Goal: Information Seeking & Learning: Learn about a topic

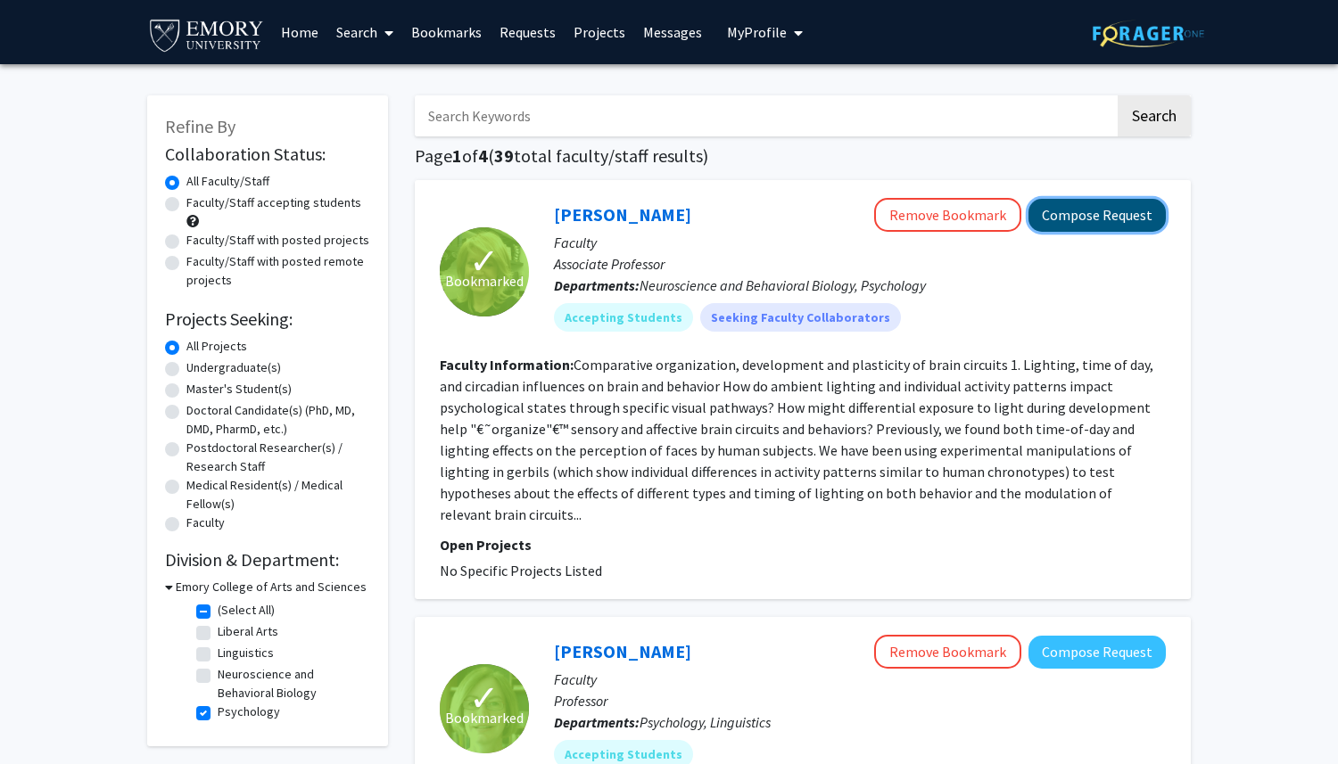
click at [1141, 212] on button "Compose Request" at bounding box center [1096, 215] width 137 height 33
click at [1083, 217] on button "Compose Request" at bounding box center [1096, 215] width 137 height 33
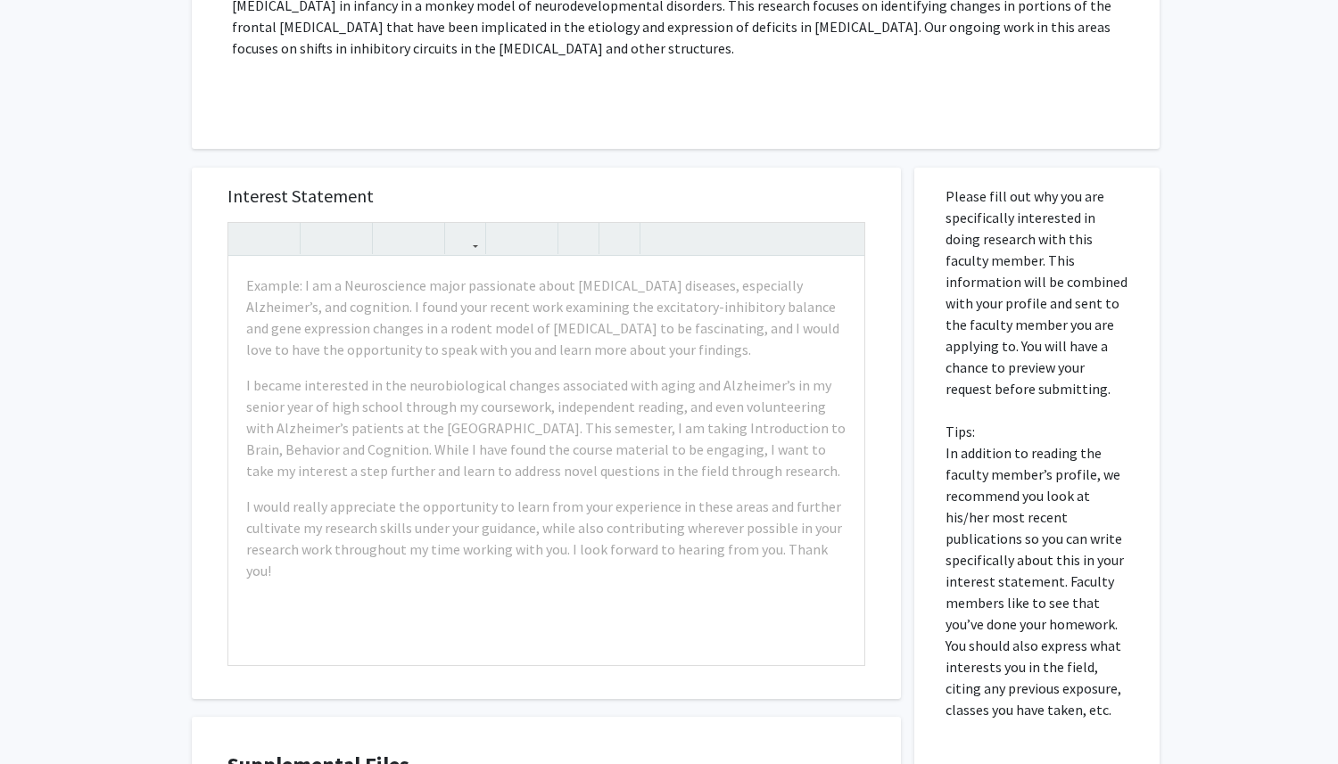
scroll to position [1087, 0]
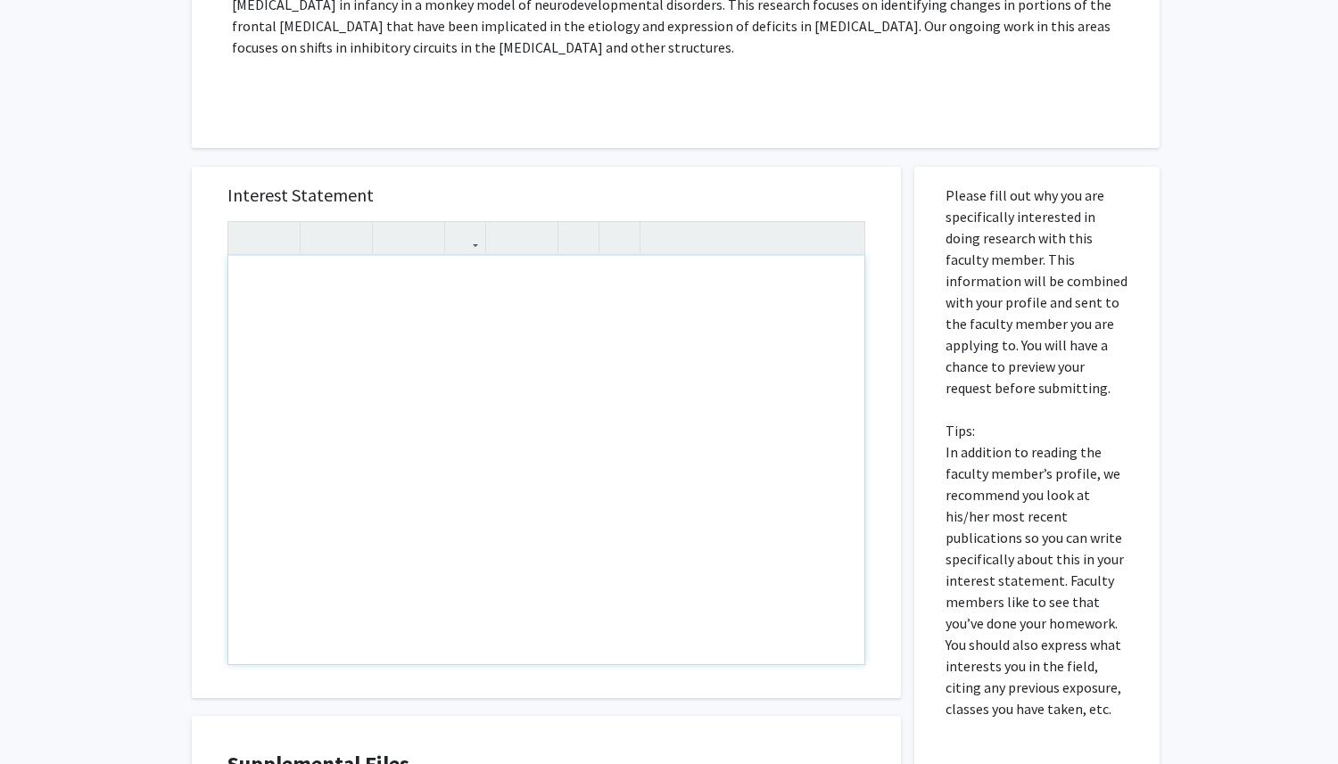
drag, startPoint x: 244, startPoint y: 265, endPoint x: 684, endPoint y: 433, distance: 470.5
click at [685, 433] on div "Note to users with screen readers: Please press Alt+0 or Option+0 to deactivate…" at bounding box center [546, 460] width 636 height 408
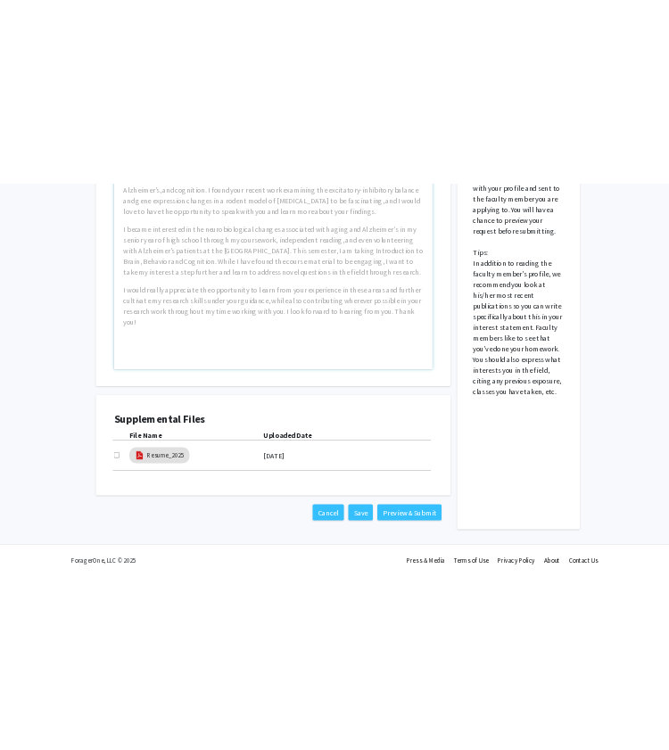
scroll to position [0, 0]
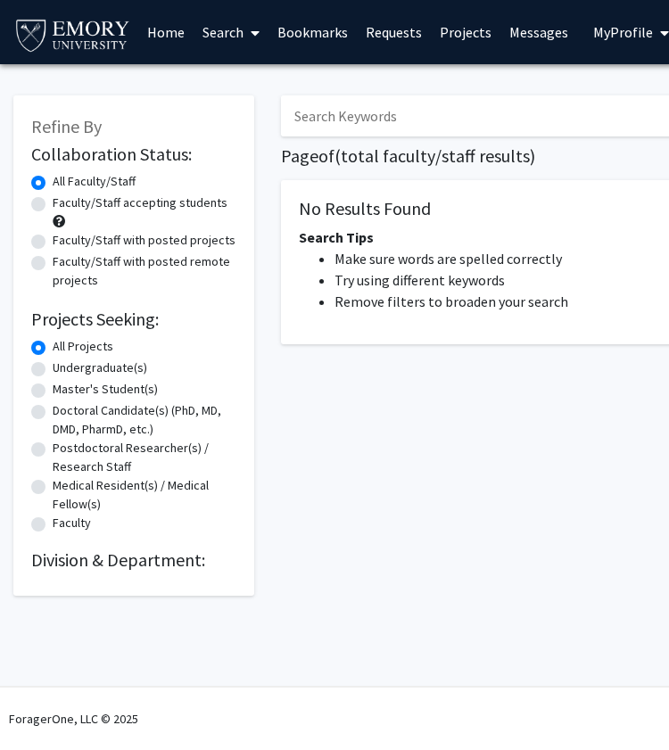
click at [53, 200] on label "Faculty/Staff accepting students" at bounding box center [140, 203] width 175 height 19
click at [53, 200] on input "Faculty/Staff accepting students" at bounding box center [59, 200] width 12 height 12
radio input "true"
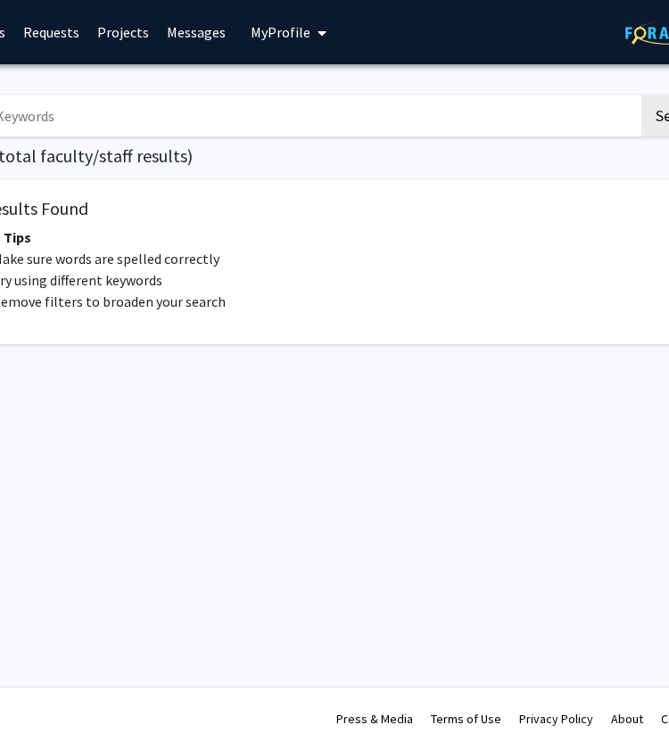
scroll to position [0, 401]
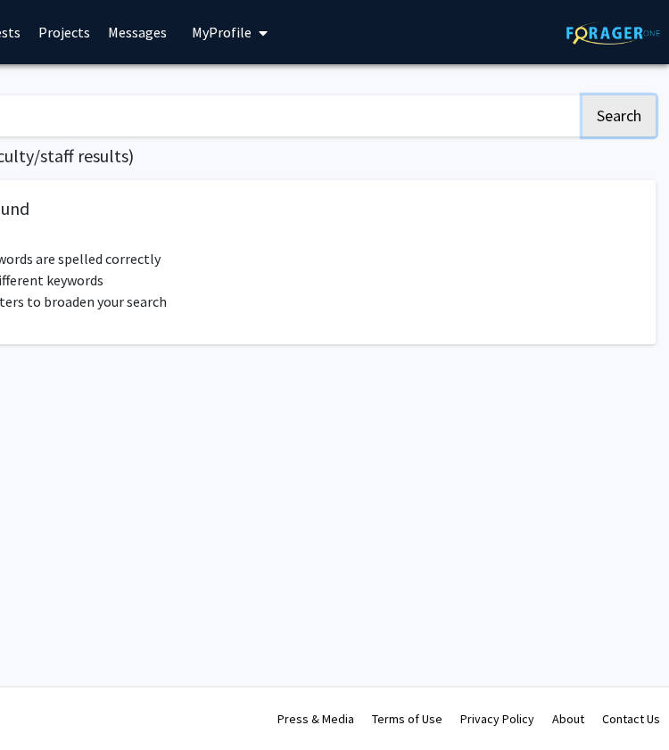
click at [637, 119] on button "Search" at bounding box center [618, 115] width 73 height 41
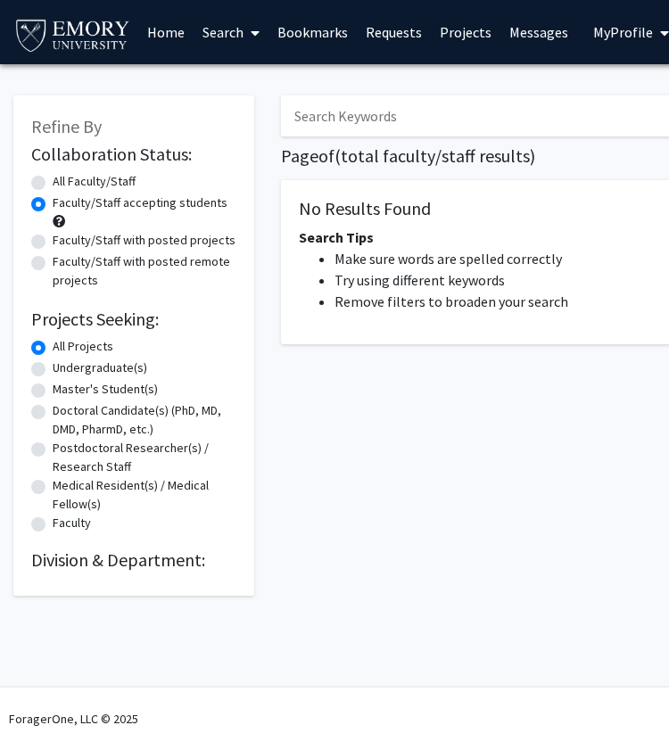
click at [70, 561] on h2 "Division & Department:" at bounding box center [133, 559] width 205 height 21
click at [152, 29] on link "Home" at bounding box center [165, 32] width 55 height 62
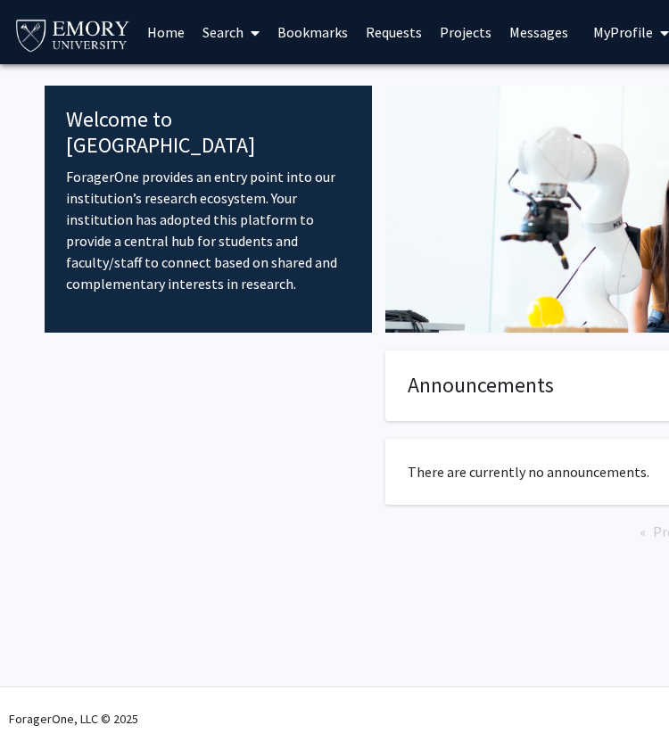
click at [244, 30] on span at bounding box center [251, 33] width 16 height 62
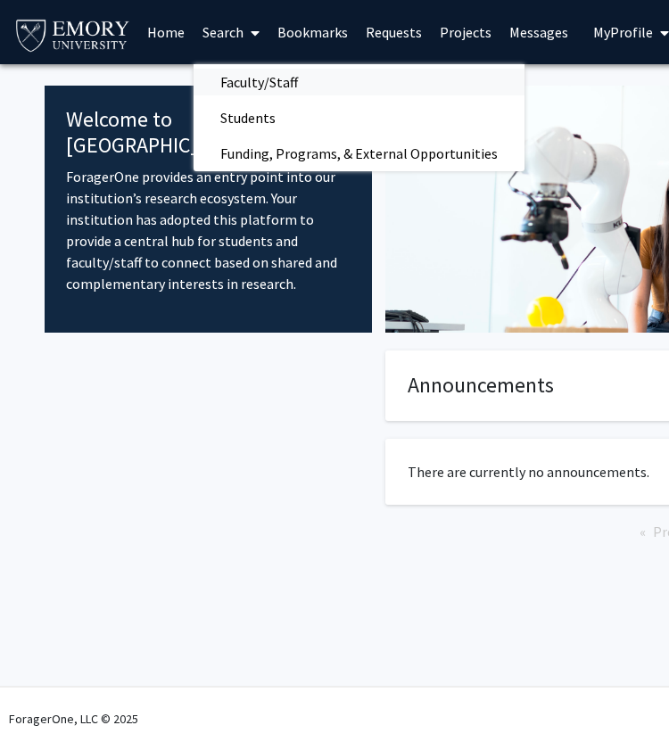
click at [238, 81] on span "Faculty/Staff" at bounding box center [259, 82] width 131 height 36
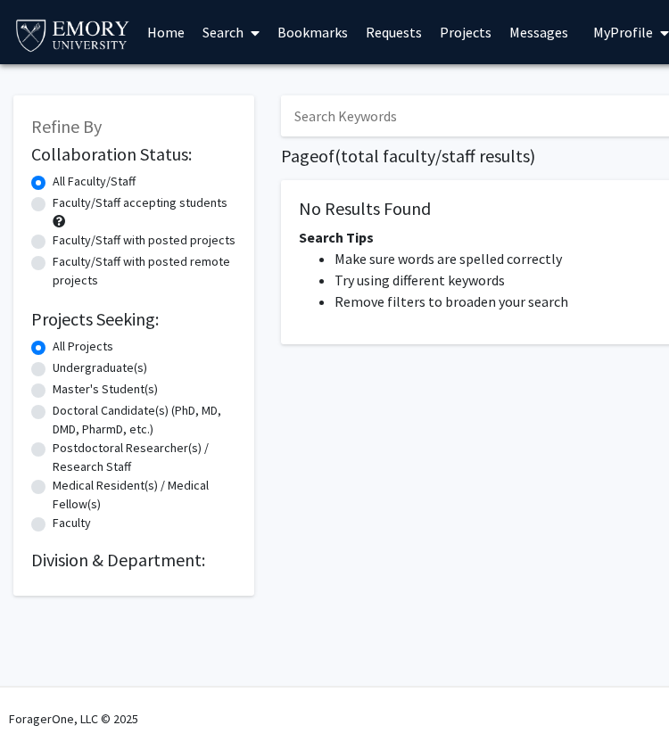
click at [53, 209] on label "Faculty/Staff accepting students" at bounding box center [140, 203] width 175 height 19
click at [53, 205] on input "Faculty/Staff accepting students" at bounding box center [59, 200] width 12 height 12
radio input "true"
click at [154, 34] on link "Home" at bounding box center [165, 32] width 55 height 62
click at [458, 34] on link "Projects" at bounding box center [466, 32] width 70 height 62
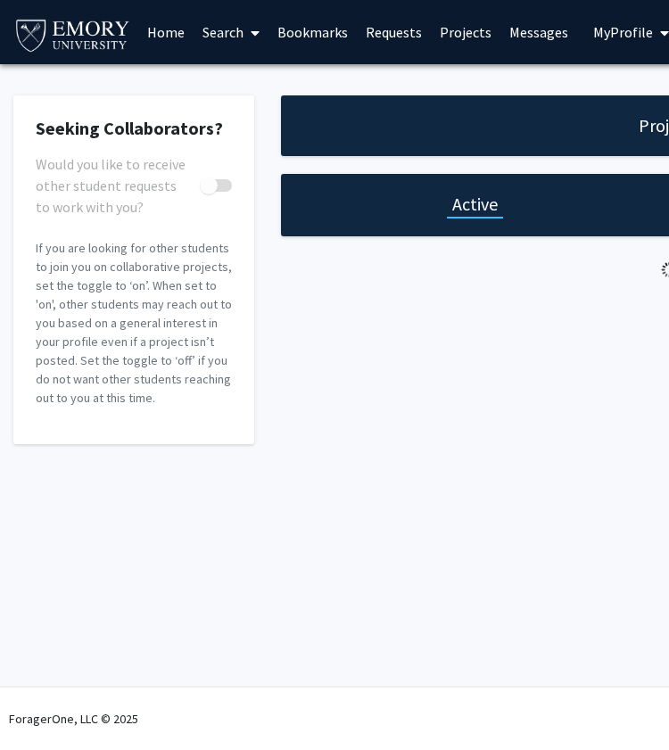
click at [297, 23] on link "Bookmarks" at bounding box center [312, 32] width 88 height 62
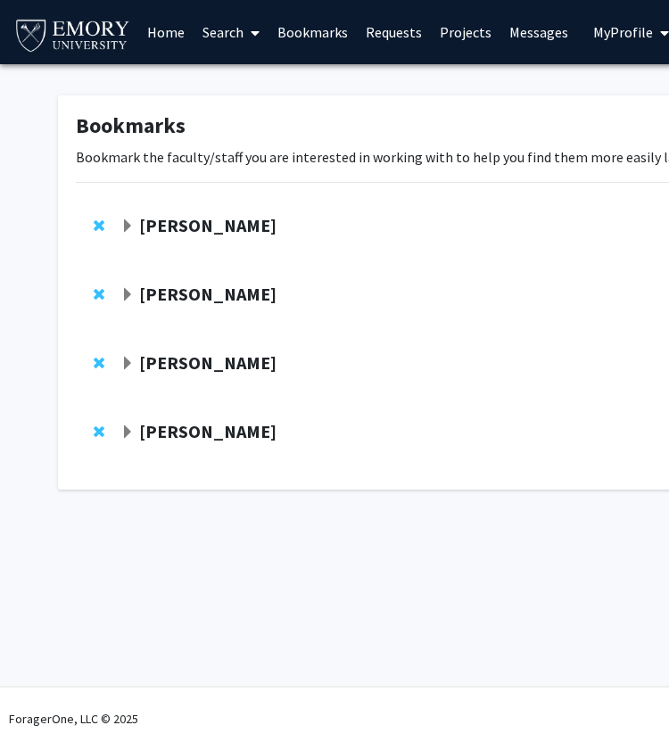
click at [241, 34] on link "Search" at bounding box center [231, 32] width 75 height 62
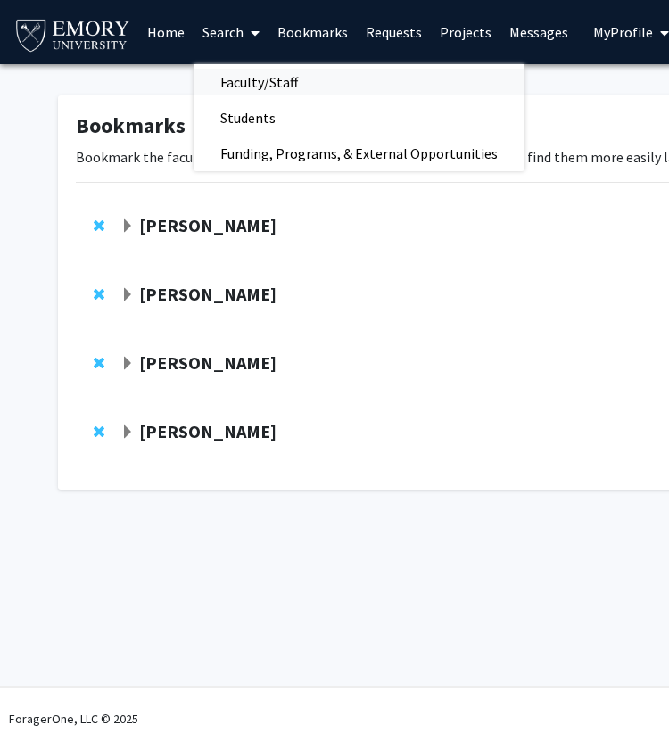
click at [281, 72] on span "Faculty/Staff" at bounding box center [259, 82] width 131 height 36
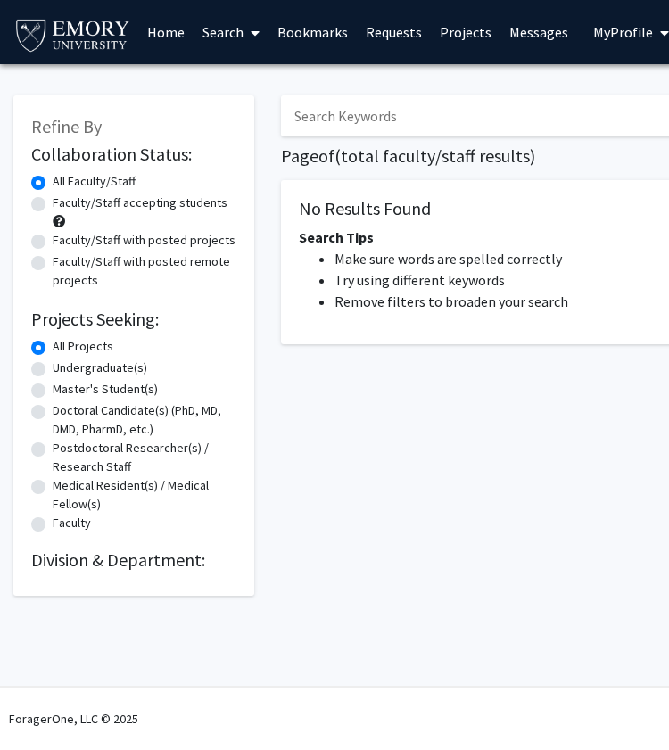
click at [53, 199] on label "Faculty/Staff accepting students" at bounding box center [140, 203] width 175 height 19
click at [53, 199] on input "Faculty/Staff accepting students" at bounding box center [59, 200] width 12 height 12
radio input "true"
click at [53, 373] on label "Undergraduate(s)" at bounding box center [100, 367] width 95 height 19
click at [53, 370] on input "Undergraduate(s)" at bounding box center [59, 364] width 12 height 12
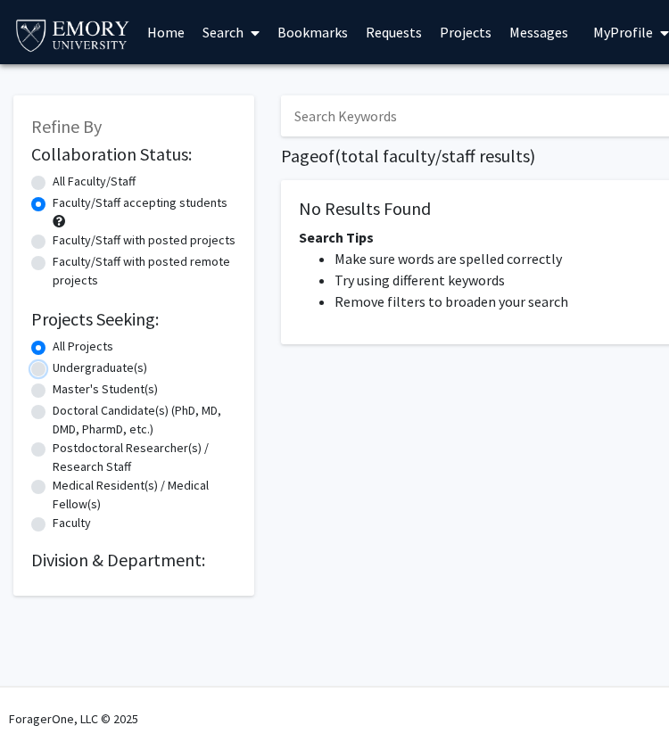
radio input "true"
click at [53, 349] on label "All Projects" at bounding box center [83, 346] width 61 height 19
click at [53, 349] on input "All Projects" at bounding box center [59, 343] width 12 height 12
radio input "true"
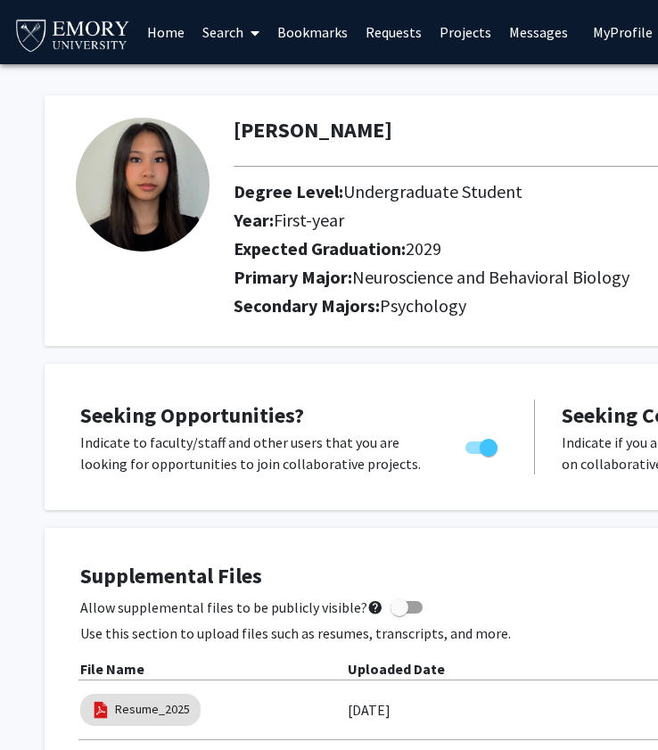
click at [304, 26] on link "Bookmarks" at bounding box center [312, 32] width 88 height 62
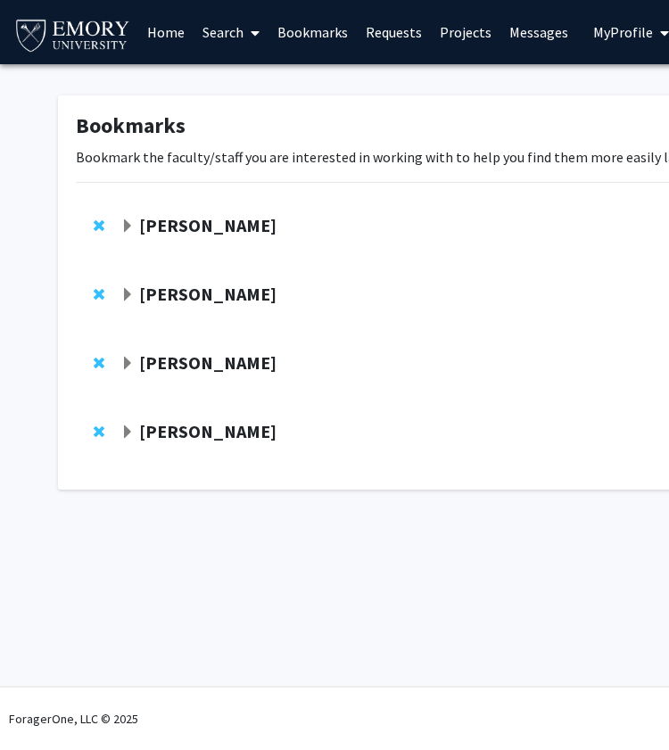
click at [139, 358] on strong "[PERSON_NAME]" at bounding box center [207, 362] width 137 height 22
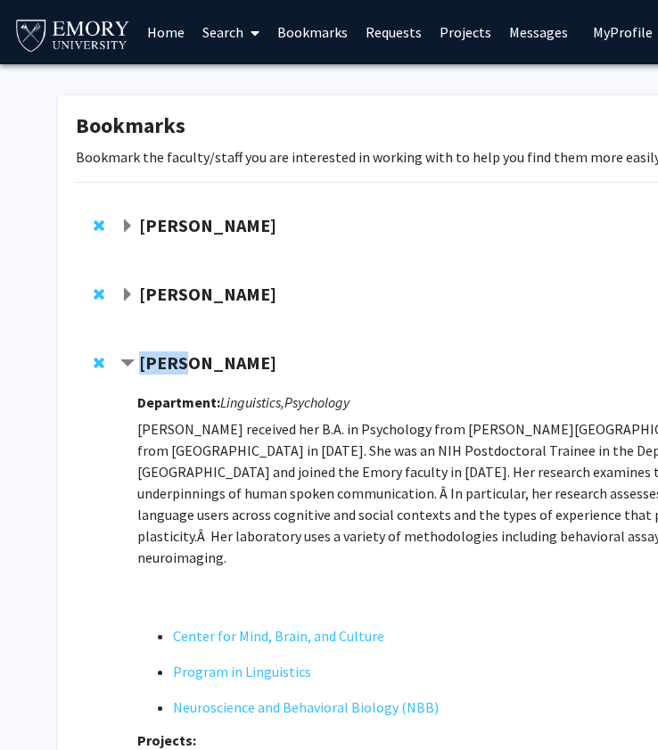
drag, startPoint x: 181, startPoint y: 161, endPoint x: 226, endPoint y: 2, distance: 165.7
click at [0, 0] on div "Skip navigation Home Search Bookmarks Requests Projects Messages My Profile Chr…" at bounding box center [535, 504] width 1070 height 1009
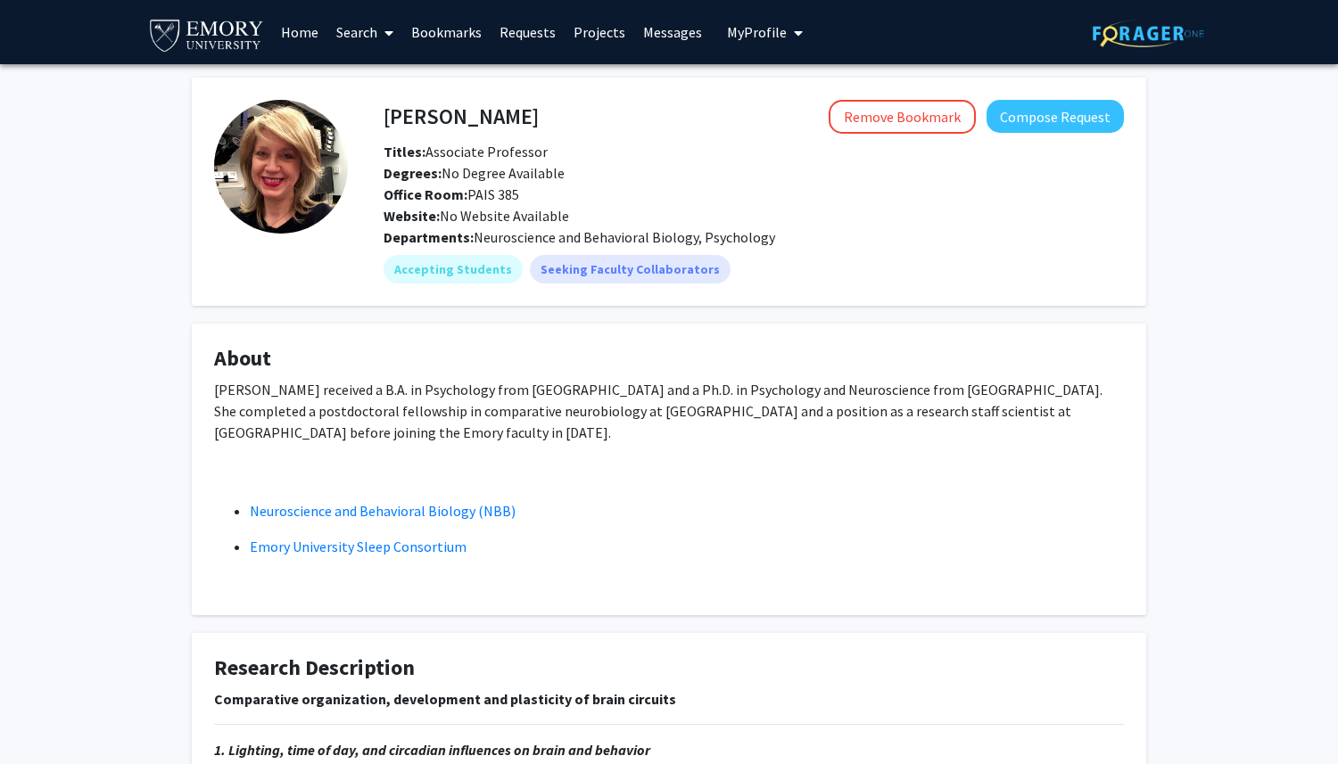
scroll to position [300, 0]
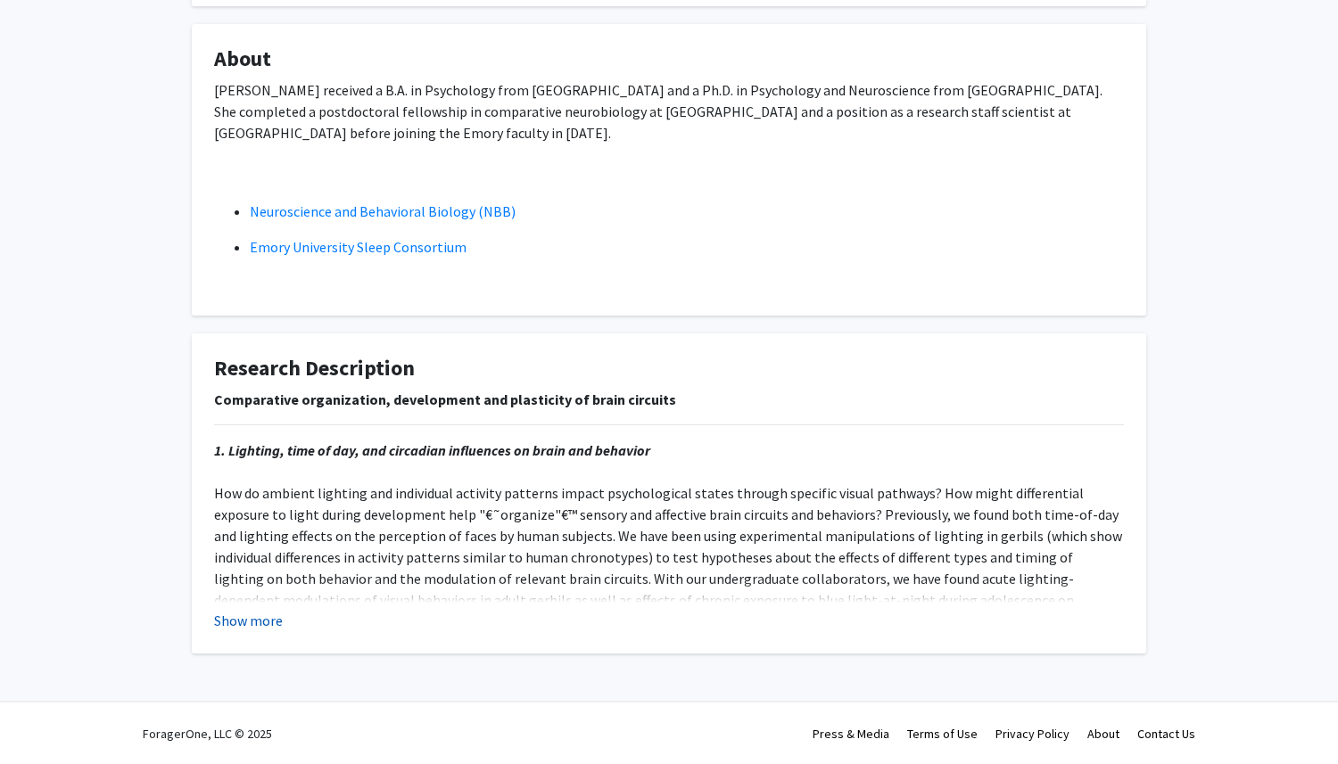
click at [249, 620] on button "Show more" at bounding box center [248, 620] width 69 height 21
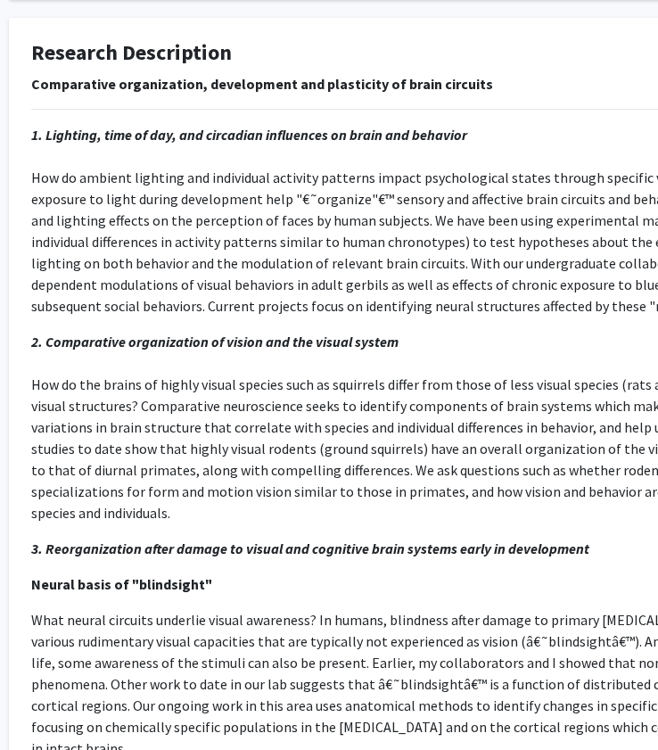
scroll to position [615, 44]
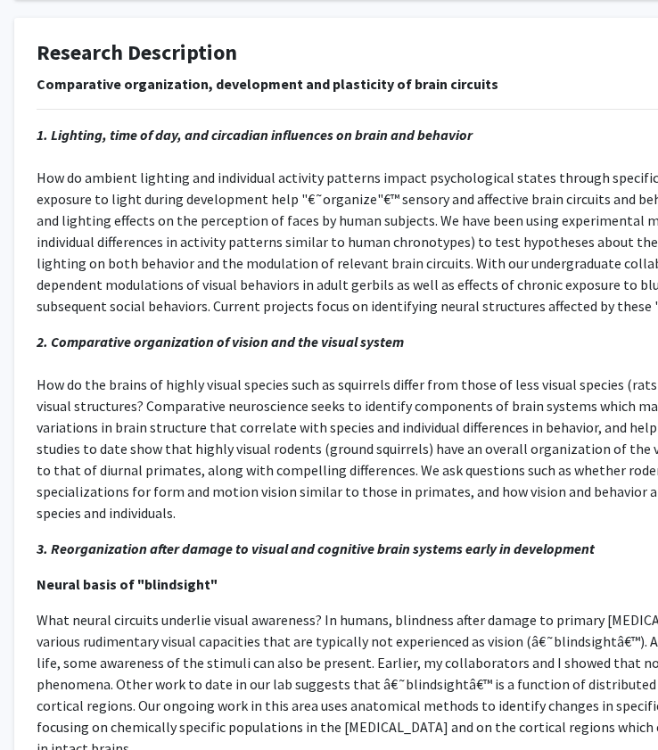
click at [518, 94] on p "Comparative organization, development and plasticity of brain circuits" at bounding box center [492, 83] width 910 height 21
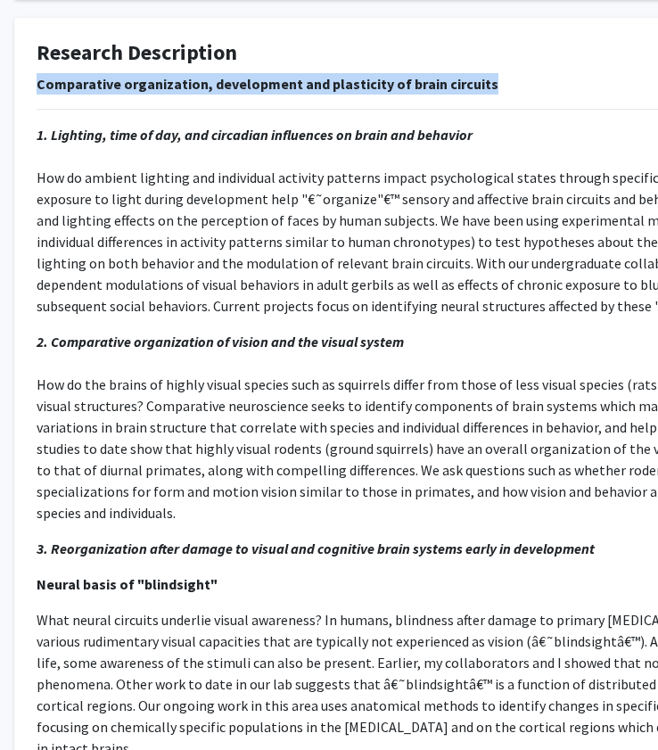
scroll to position [615, 0]
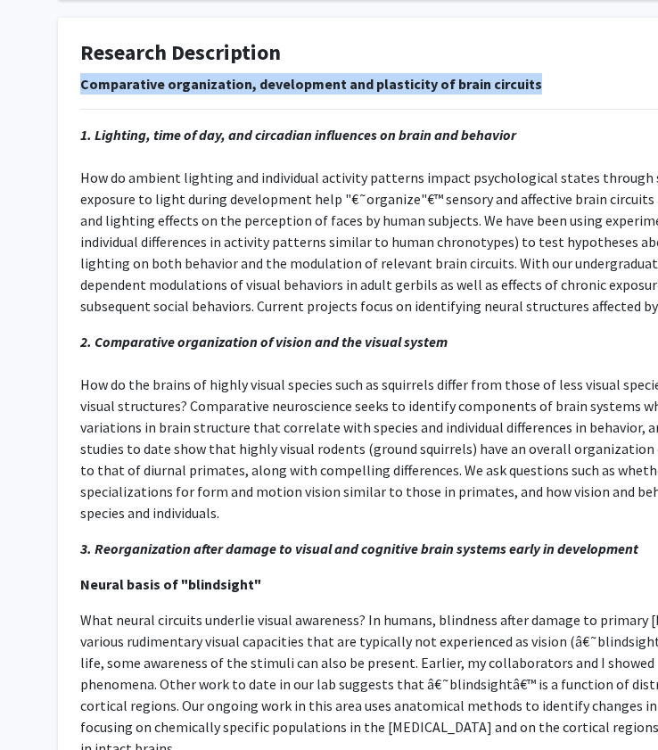
drag, startPoint x: 524, startPoint y: 88, endPoint x: 3, endPoint y: 91, distance: 521.7
click at [3, 91] on div "Hillary Rodman Remove Bookmark Compose Request Titles: Associate Professor Degr…" at bounding box center [535, 254] width 1070 height 1611
copy strong "Comparative organization, development and plasticity of brain circuits"
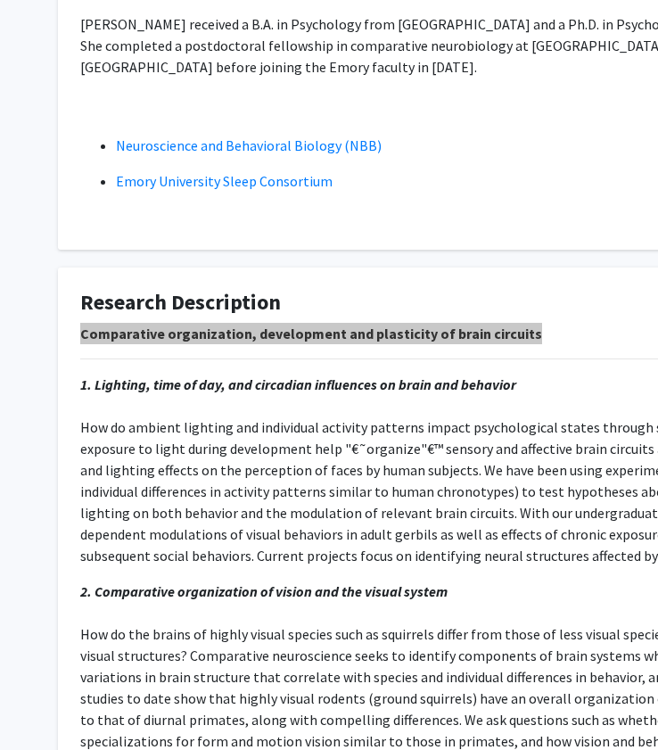
scroll to position [373, 0]
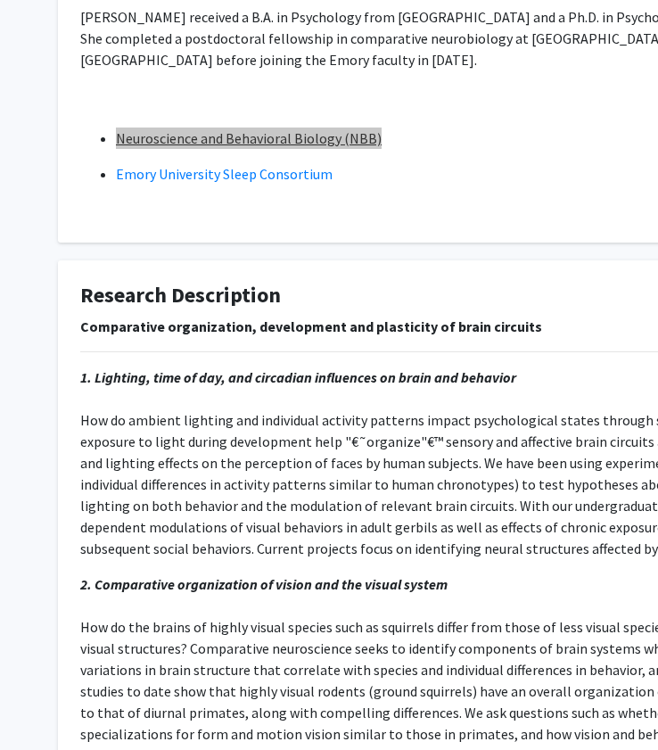
click at [0, 0] on div "Hillary Rodman Remove Bookmark Compose Request Titles: Associate Professor Degr…" at bounding box center [535, 496] width 1070 height 1611
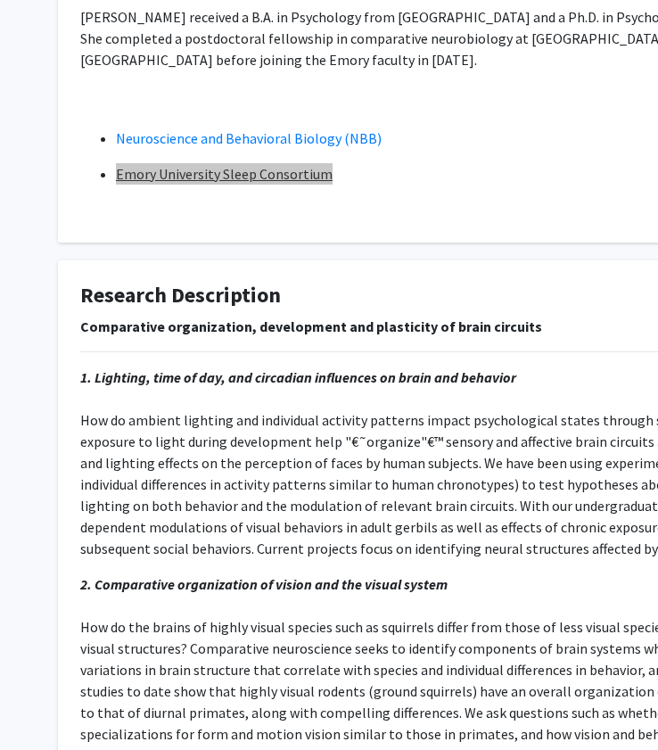
click at [0, 0] on div "Hillary Rodman Remove Bookmark Compose Request Titles: Associate Professor Degr…" at bounding box center [535, 496] width 1070 height 1611
click at [417, 299] on h4 "Research Description" at bounding box center [535, 296] width 910 height 26
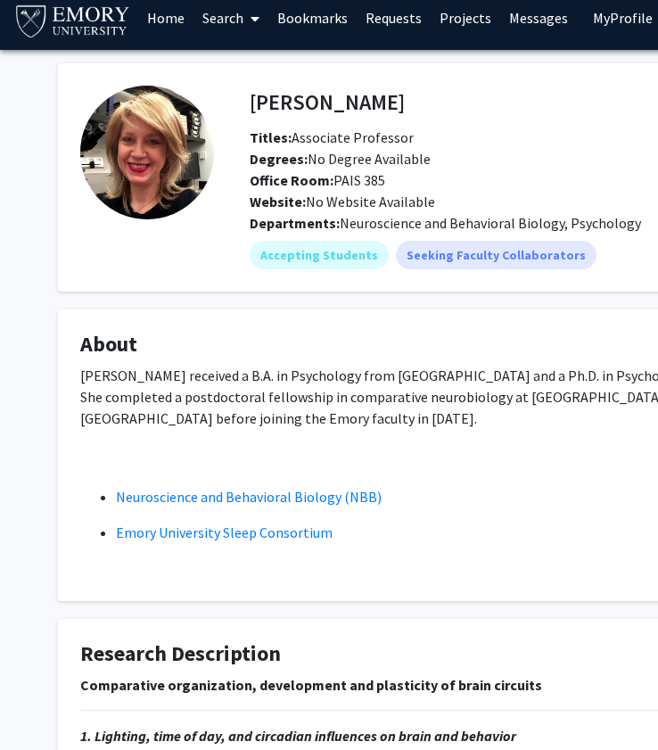
scroll to position [0, 0]
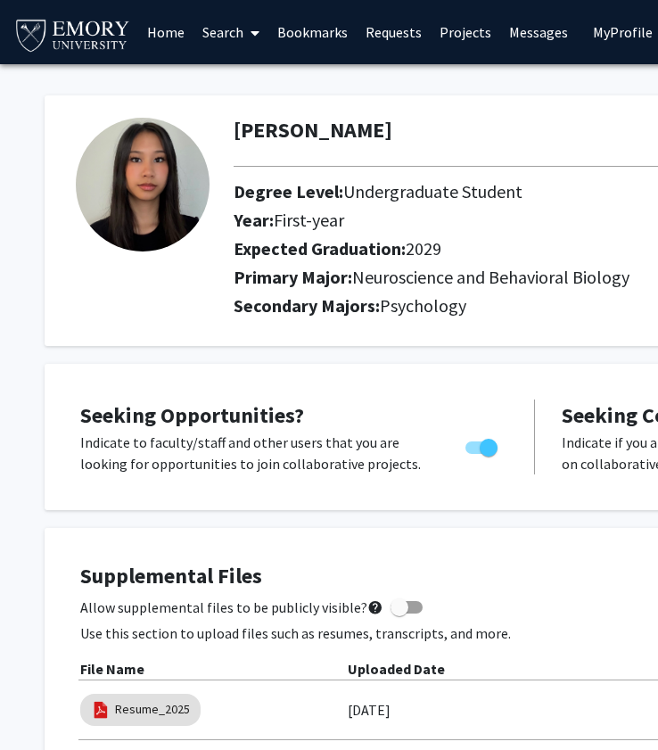
click at [238, 32] on link "Search" at bounding box center [231, 32] width 75 height 62
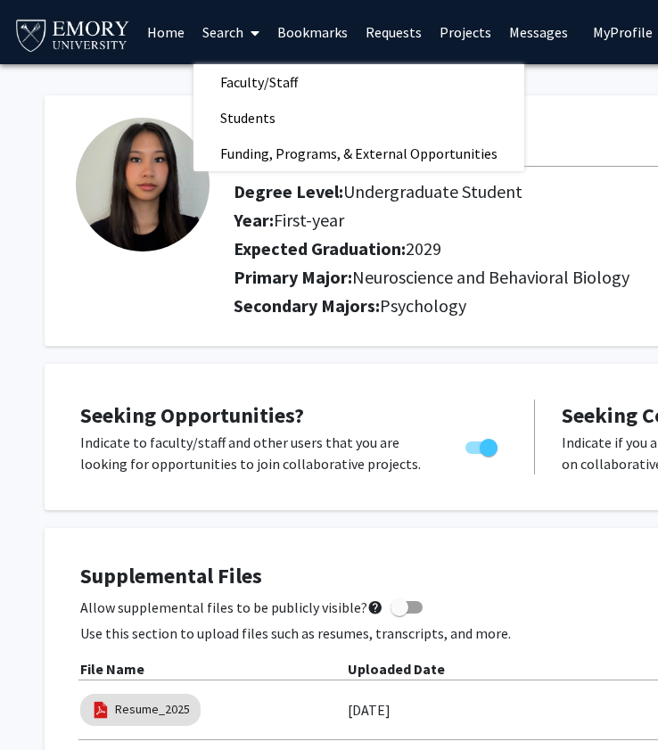
click at [227, 24] on link "Search" at bounding box center [231, 32] width 75 height 62
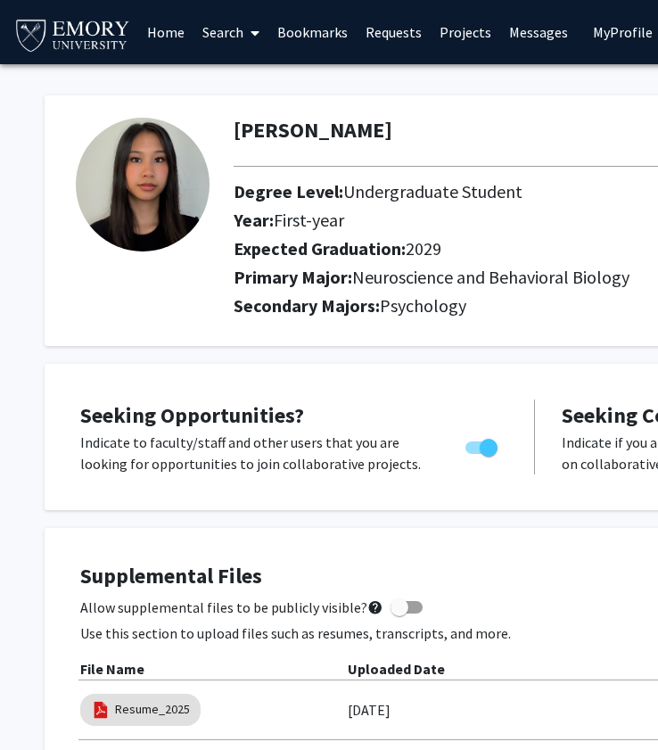
click at [227, 33] on link "Search" at bounding box center [231, 32] width 75 height 62
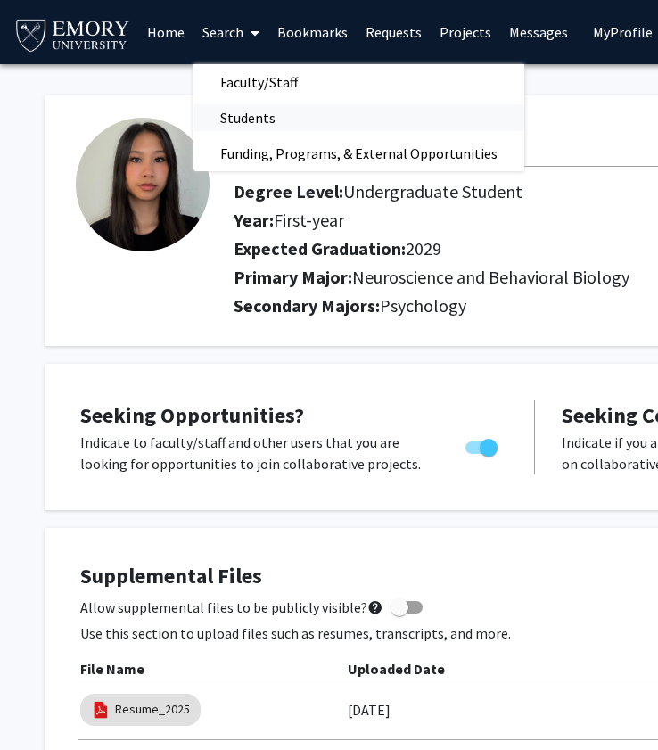
click at [270, 114] on span "Students" at bounding box center [248, 118] width 109 height 36
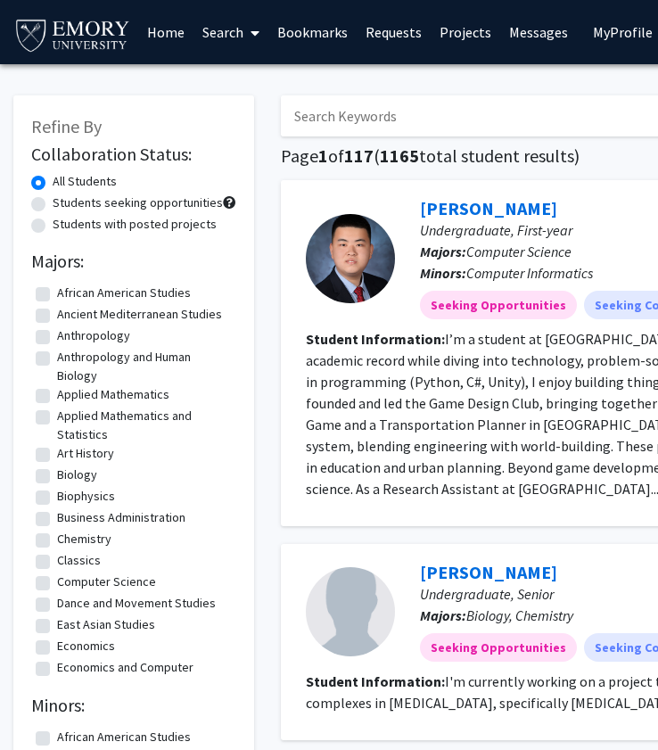
click at [243, 21] on link "Search" at bounding box center [231, 32] width 75 height 62
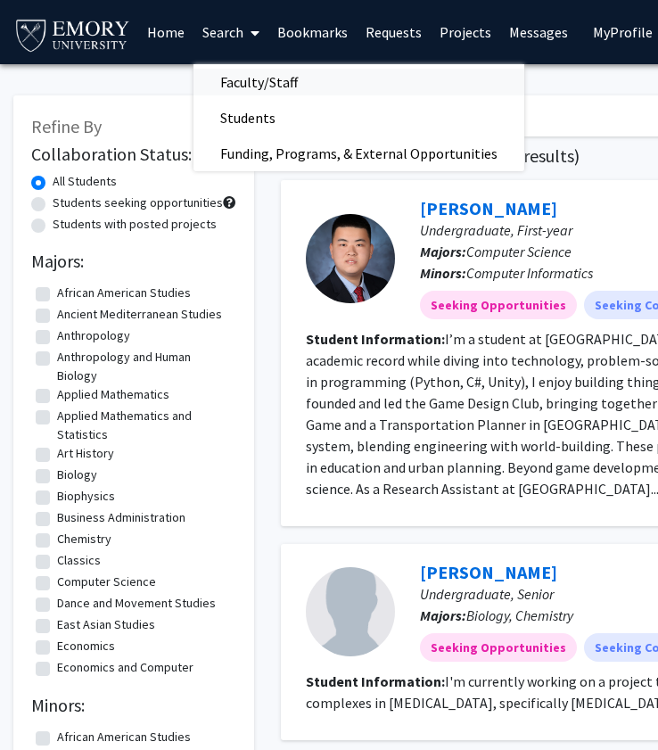
click at [246, 85] on span "Faculty/Staff" at bounding box center [259, 82] width 131 height 36
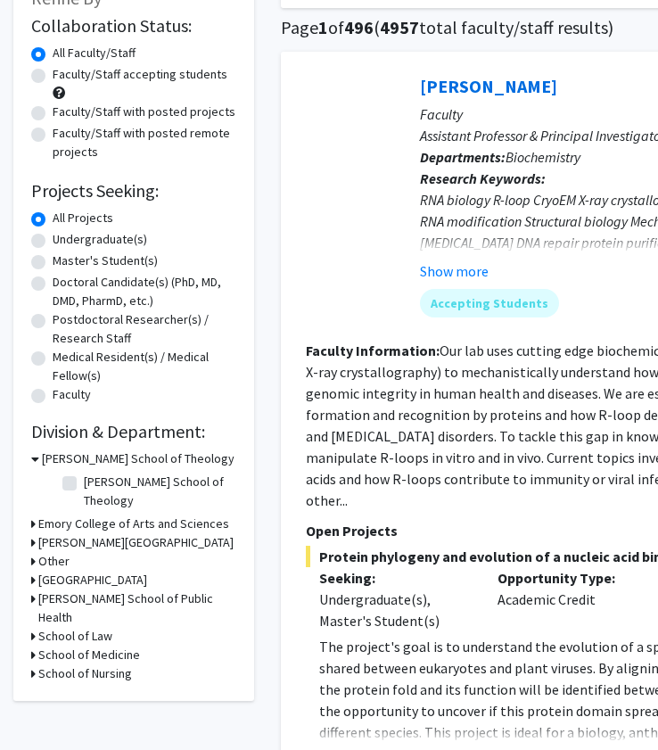
scroll to position [128, 0]
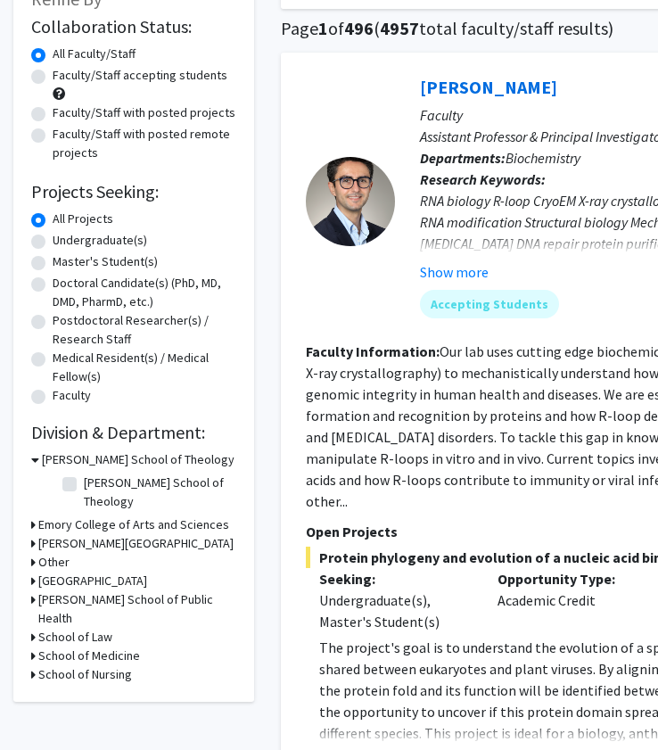
click at [59, 458] on h3 "Candler School of Theology" at bounding box center [138, 459] width 193 height 19
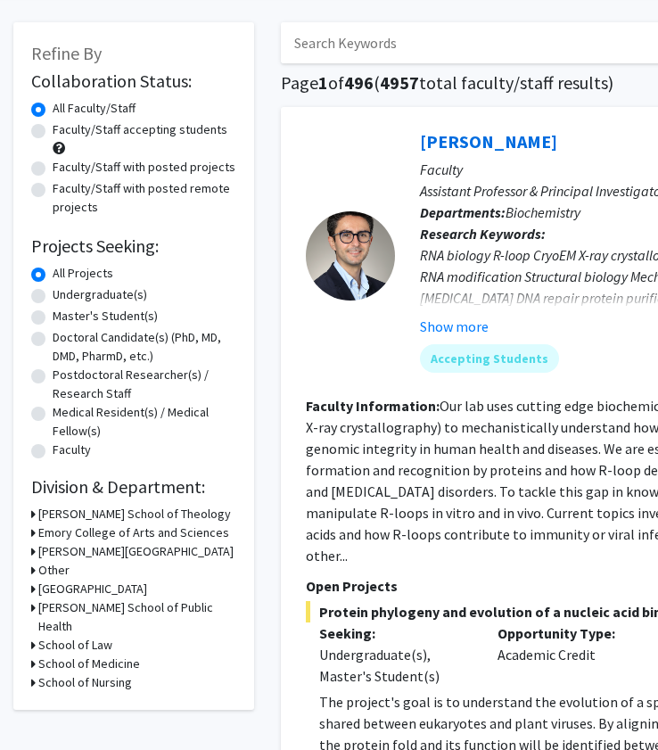
scroll to position [80, 0]
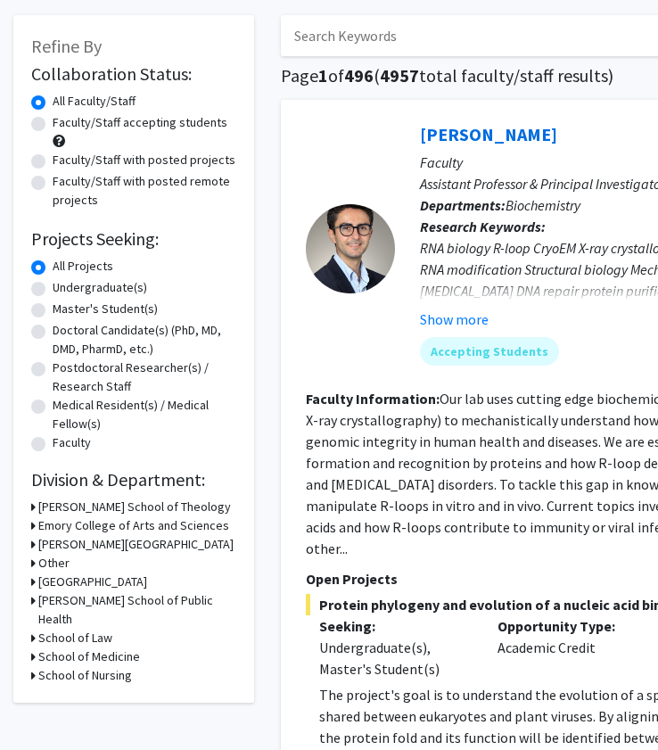
click at [53, 289] on label "Undergraduate(s)" at bounding box center [100, 287] width 95 height 19
click at [53, 289] on input "Undergraduate(s)" at bounding box center [59, 284] width 12 height 12
radio input "true"
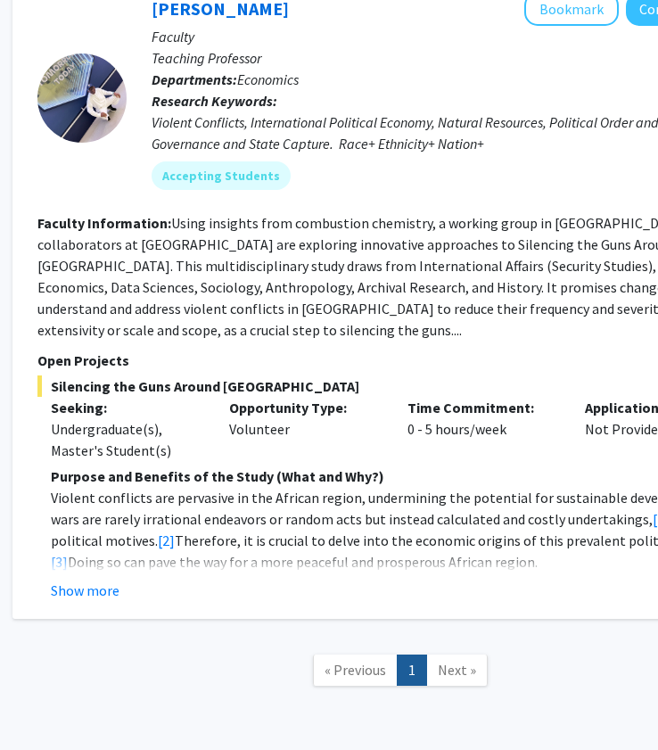
scroll to position [4205, 412]
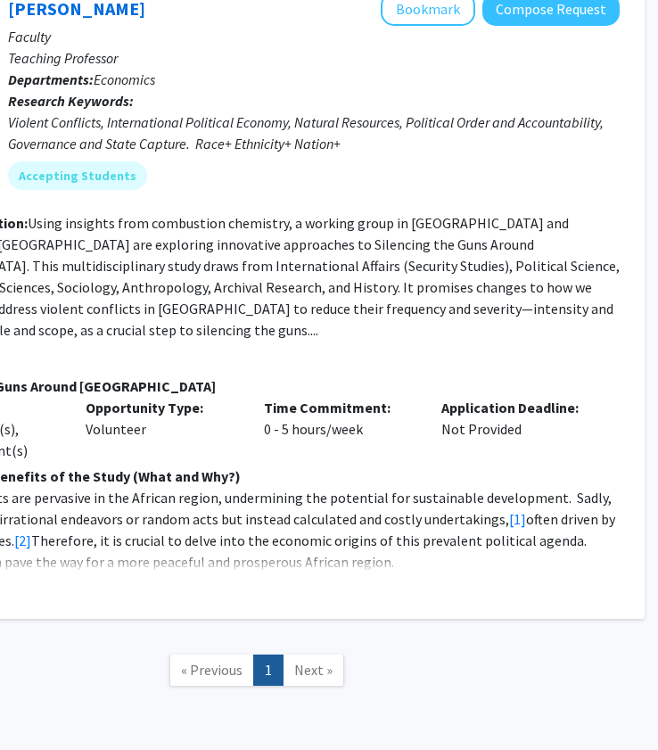
click at [325, 661] on span "Next »" at bounding box center [313, 670] width 38 height 18
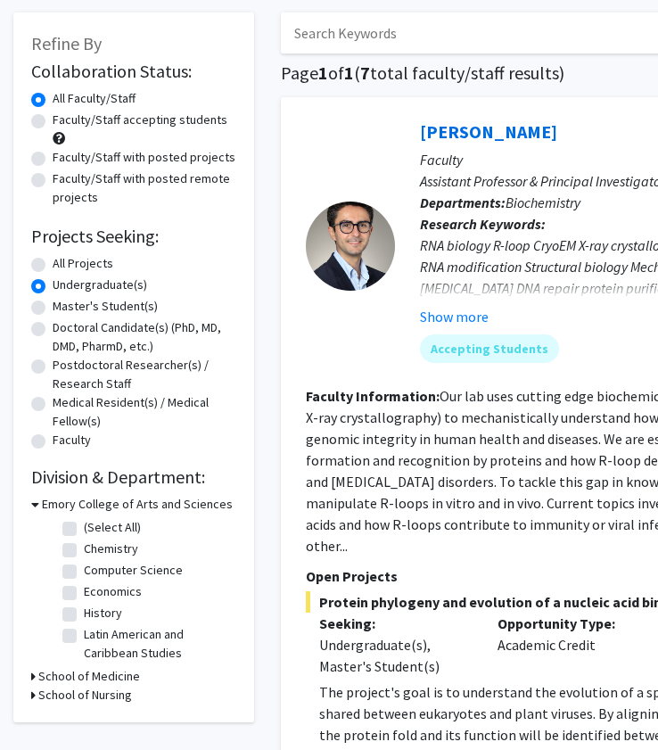
scroll to position [0, 0]
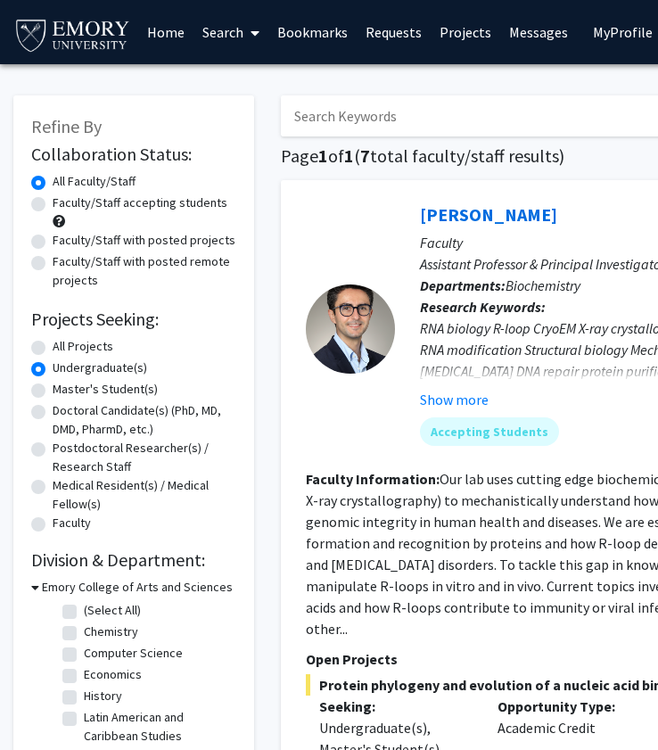
click at [53, 348] on label "All Projects" at bounding box center [83, 346] width 61 height 19
click at [53, 348] on input "All Projects" at bounding box center [59, 343] width 12 height 12
radio input "true"
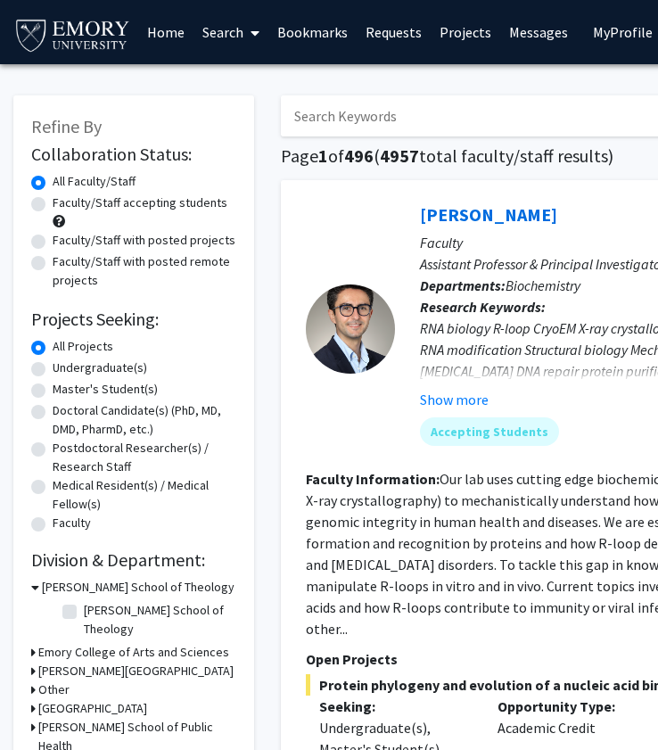
click at [53, 205] on label "Faculty/Staff accepting students" at bounding box center [140, 203] width 175 height 19
click at [53, 205] on input "Faculty/Staff accepting students" at bounding box center [59, 200] width 12 height 12
radio input "true"
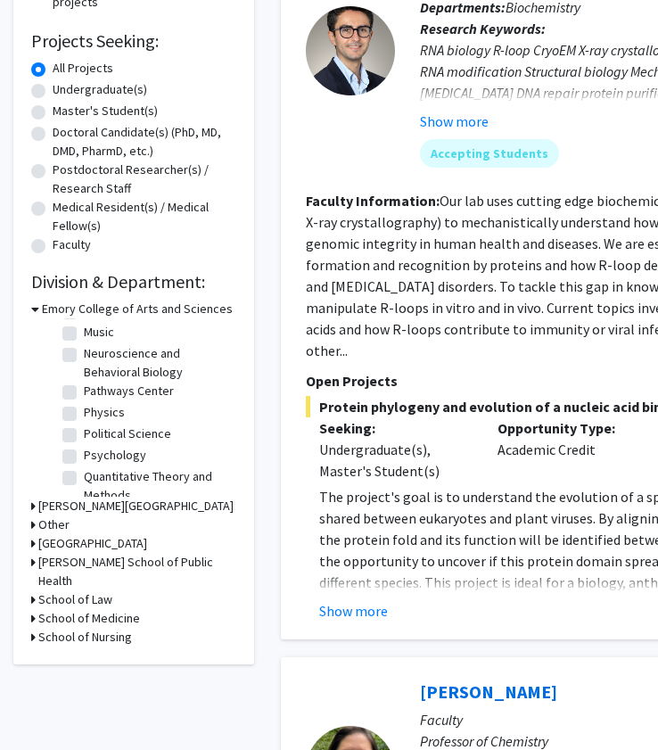
scroll to position [434, 0]
click at [84, 343] on label "Neuroscience and Behavioral Biology" at bounding box center [158, 361] width 148 height 37
click at [84, 343] on input "Neuroscience and Behavioral Biology" at bounding box center [90, 349] width 12 height 12
checkbox input "true"
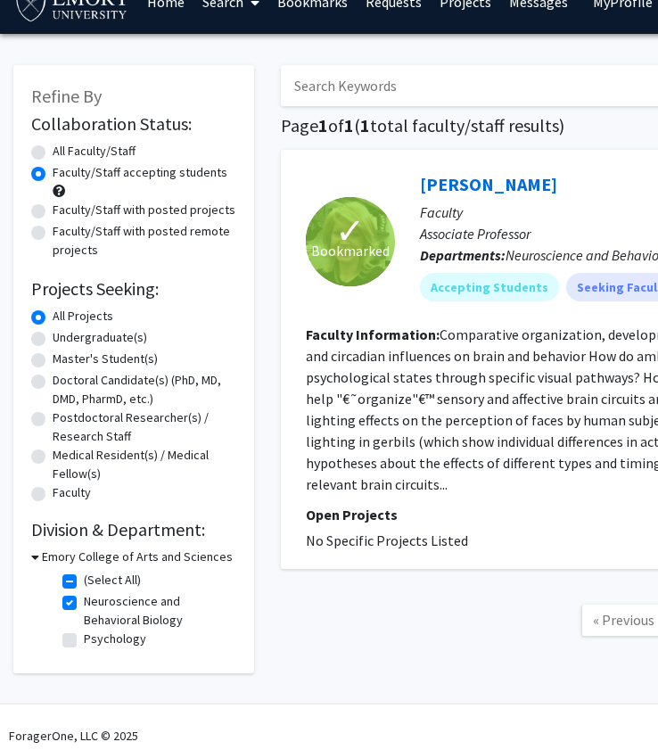
scroll to position [47, 0]
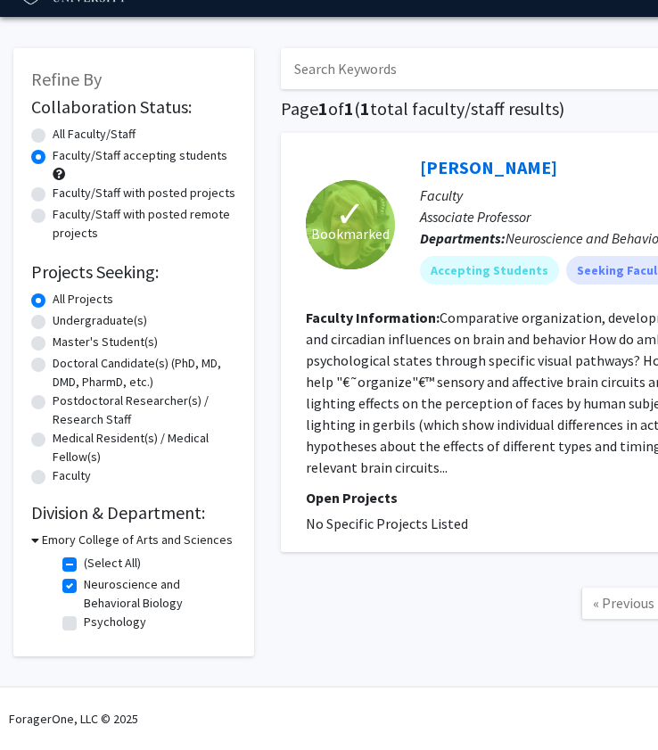
click at [84, 622] on label "Psychology" at bounding box center [115, 622] width 62 height 19
click at [84, 622] on input "Psychology" at bounding box center [90, 619] width 12 height 12
checkbox input "true"
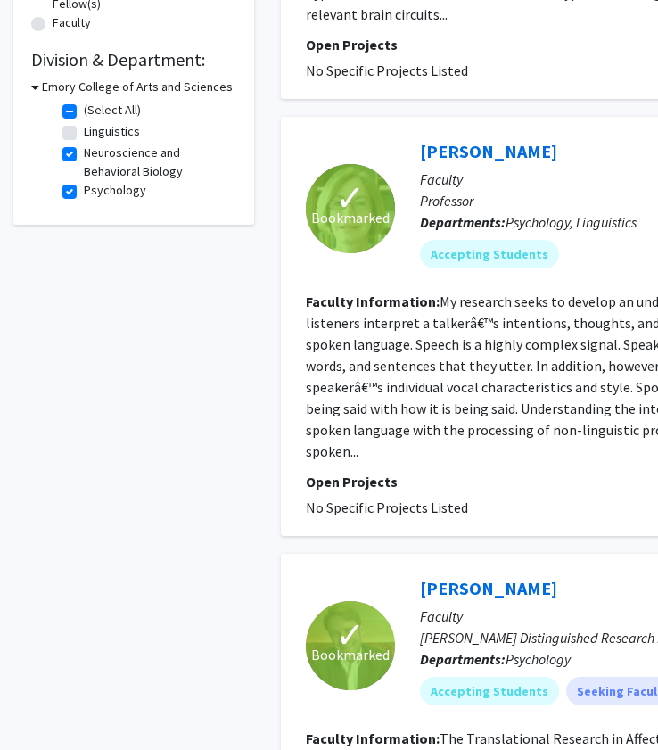
scroll to position [499, 0]
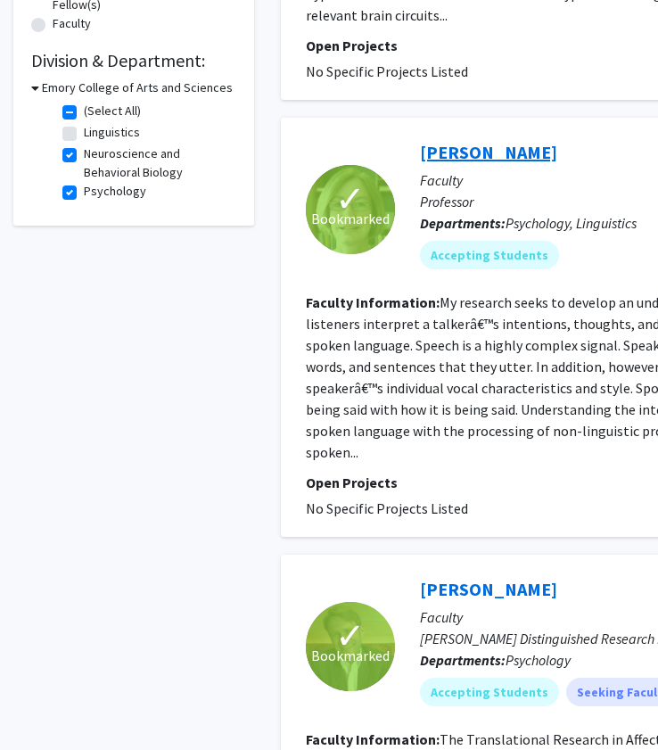
click at [0, 0] on div "Refine By Collaboration Status: Collaboration Status All Faculty/Staff Collabor…" at bounding box center [535, 306] width 1070 height 1456
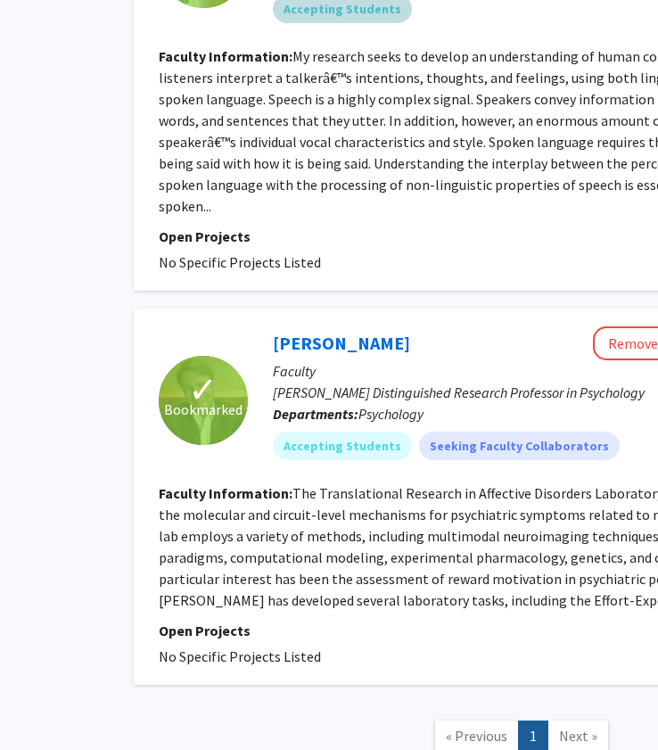
scroll to position [835, 147]
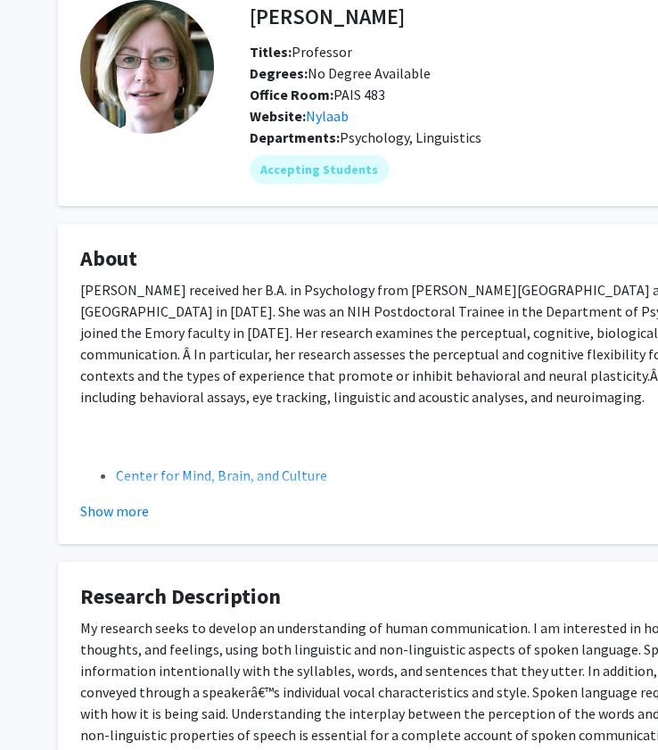
scroll to position [119, 0]
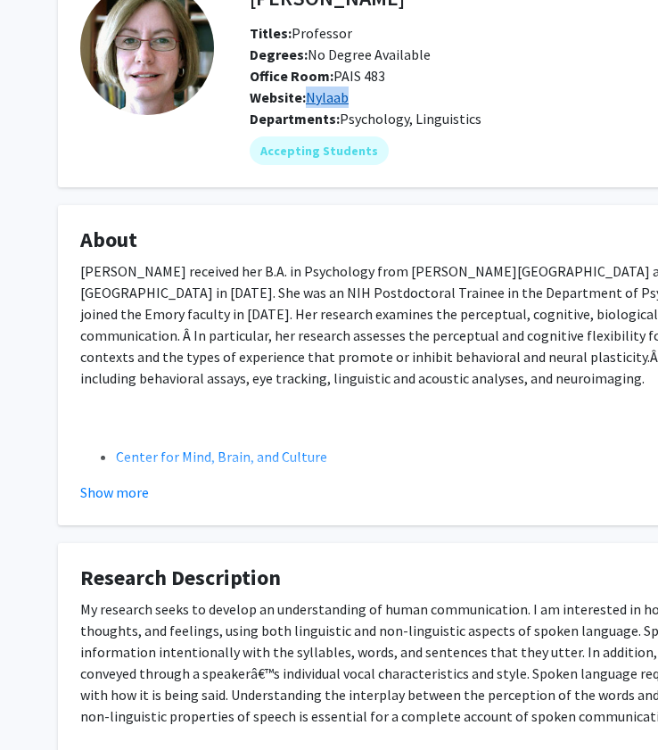
click at [0, 0] on div "[PERSON_NAME] Remove Bookmark Compose Request Titles: Professor Degrees: No Deg…" at bounding box center [535, 470] width 1070 height 1049
click at [325, 94] on link "Nylaab" at bounding box center [327, 97] width 43 height 18
click at [251, 408] on div "[PERSON_NAME] received her B.A. in Psychology from [PERSON_NAME][GEOGRAPHIC_DAT…" at bounding box center [535, 417] width 910 height 314
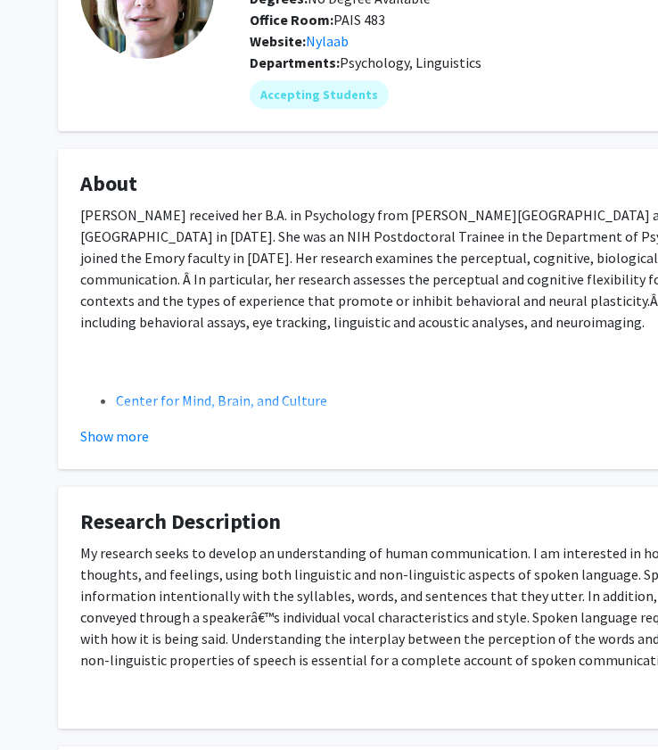
scroll to position [177, 0]
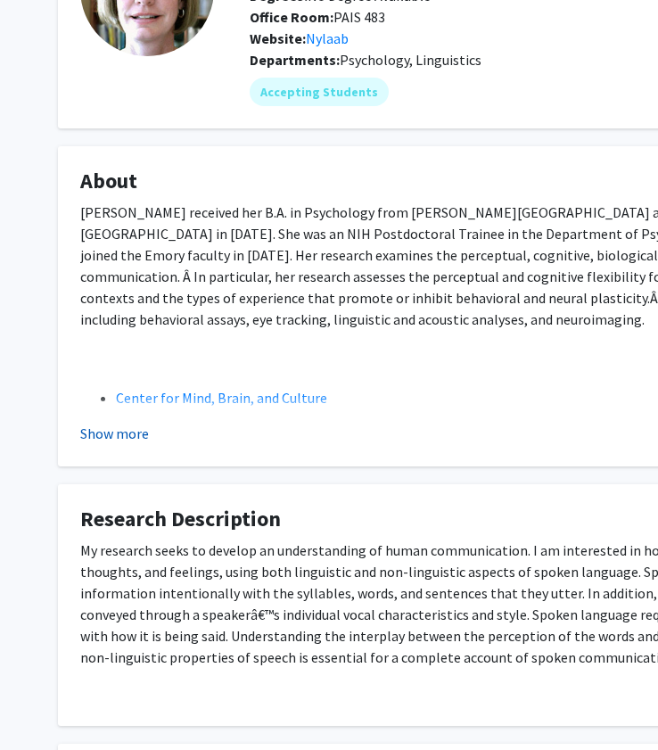
click at [123, 433] on button "Show more" at bounding box center [114, 433] width 69 height 21
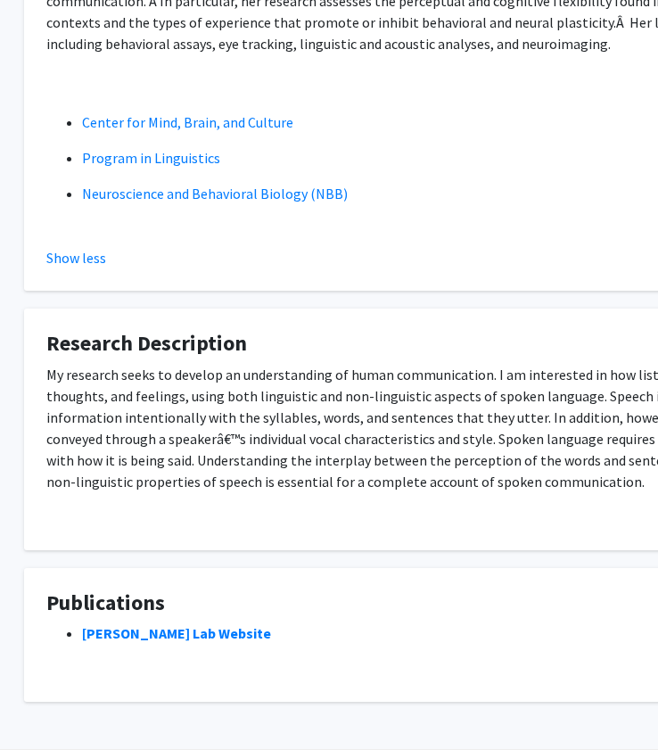
scroll to position [453, 29]
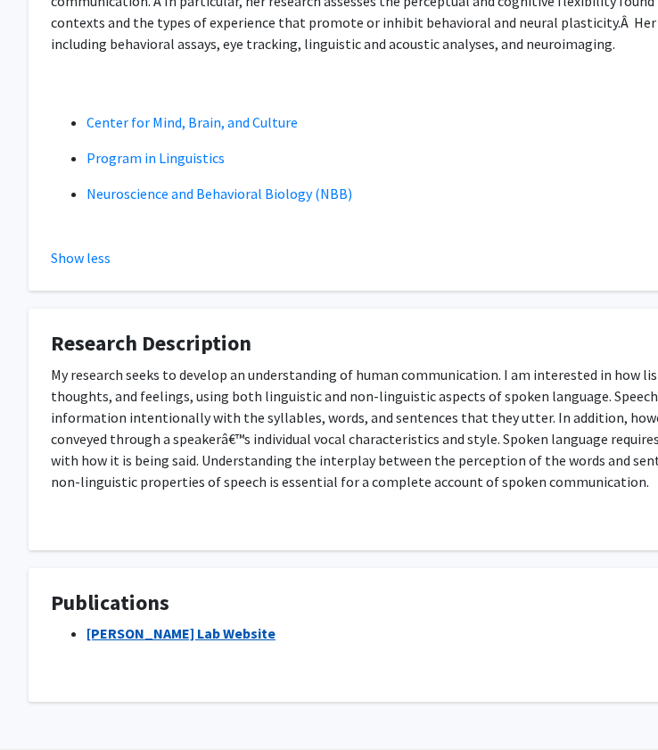
click at [176, 624] on link "[PERSON_NAME] Lab Website" at bounding box center [181, 633] width 189 height 18
drag, startPoint x: 181, startPoint y: 618, endPoint x: 240, endPoint y: 2, distance: 619.0
click at [0, 0] on div "[PERSON_NAME] Remove Bookmark Compose Request Titles: Professor Degrees: No Deg…" at bounding box center [506, 185] width 1070 height 1149
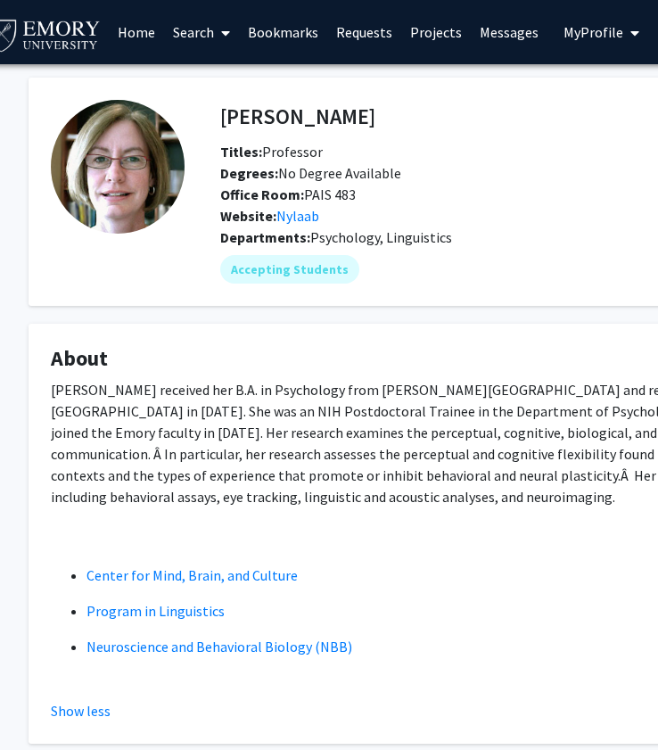
scroll to position [495, 29]
